Goal: Information Seeking & Learning: Learn about a topic

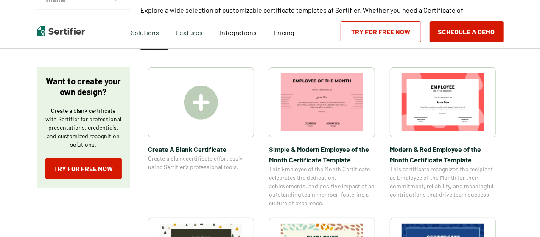
scroll to position [127, 0]
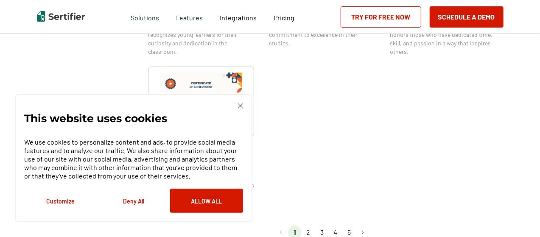
scroll to position [764, 0]
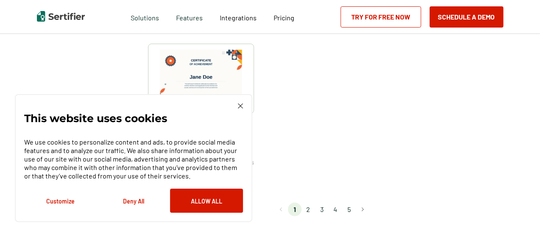
click at [312, 209] on li "2" at bounding box center [309, 210] width 14 height 14
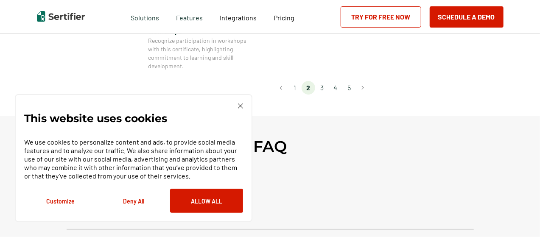
scroll to position [892, 0]
click at [338, 78] on li "4" at bounding box center [336, 85] width 14 height 14
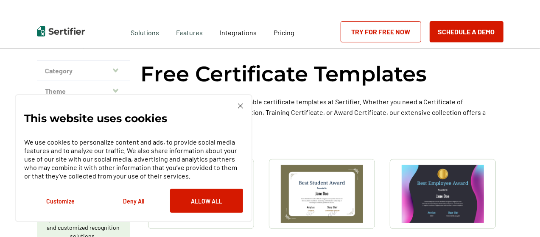
scroll to position [42, 0]
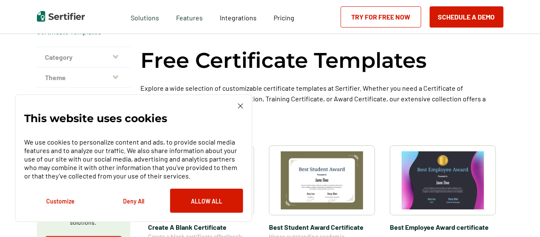
click at [239, 106] on img at bounding box center [240, 106] width 5 height 5
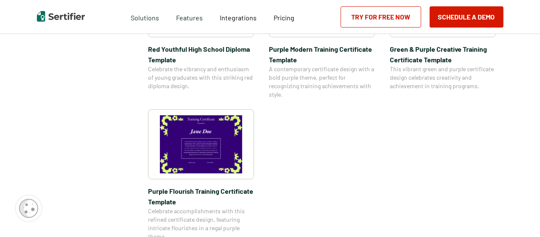
scroll to position [679, 0]
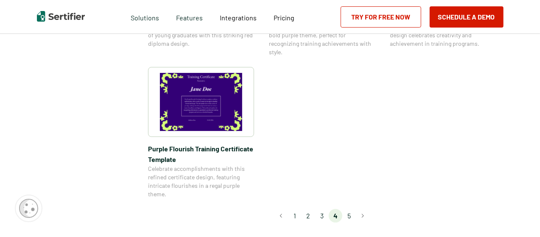
click at [352, 217] on li "5" at bounding box center [350, 216] width 14 height 14
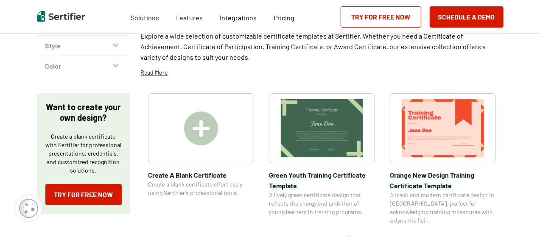
scroll to position [127, 0]
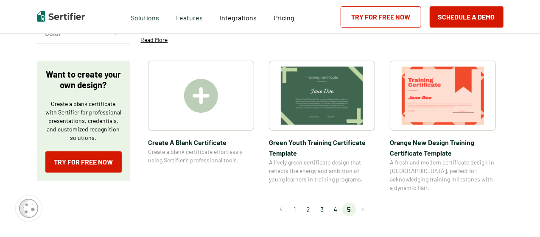
click at [197, 113] on div at bounding box center [201, 96] width 106 height 70
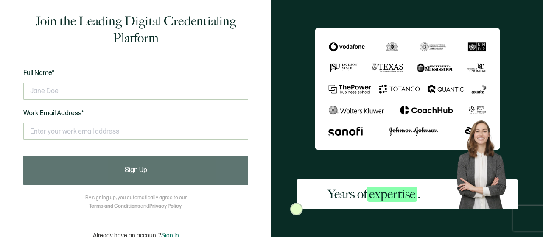
click at [41, 20] on h1 "Join the Leading Digital Credentialing Platform" at bounding box center [135, 30] width 225 height 34
click at [33, 18] on h1 "Join the Leading Digital Credentialing Platform" at bounding box center [135, 30] width 225 height 34
click at [305, 16] on div "Years of expertise ." at bounding box center [408, 118] width 272 height 237
